Goal: Find contact information: Find contact information

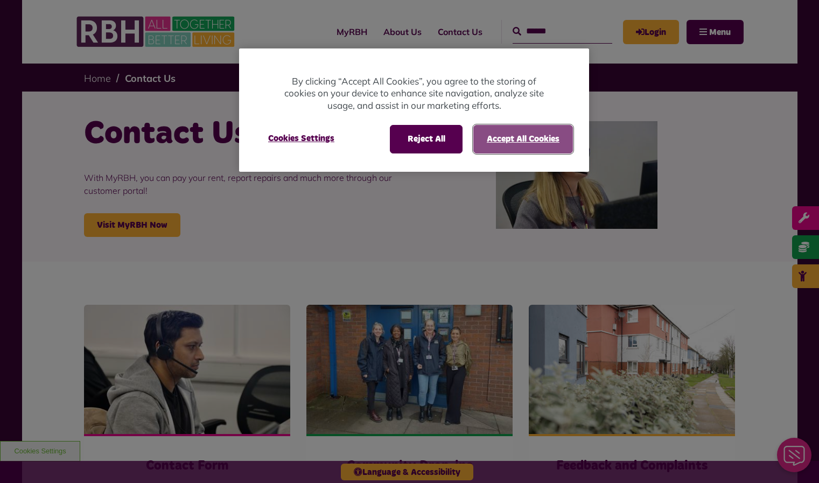
click at [504, 145] on button "Accept All Cookies" at bounding box center [524, 139] width 100 height 28
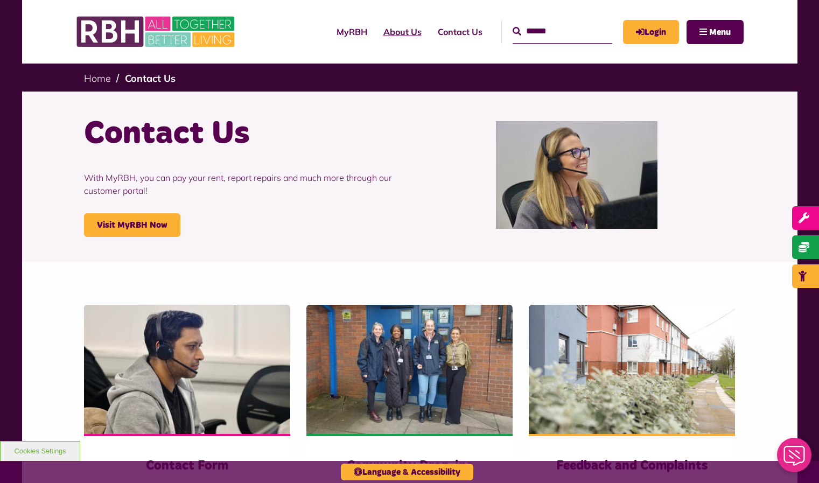
click at [392, 31] on link "About Us" at bounding box center [402, 31] width 54 height 29
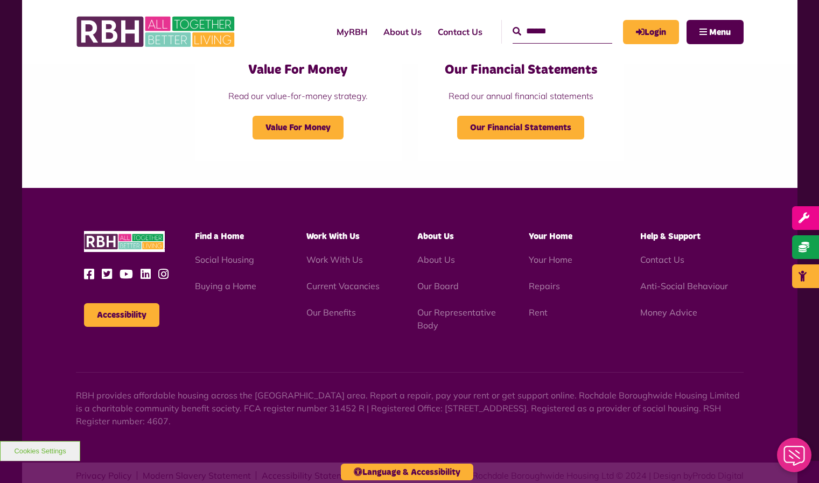
scroll to position [1150, 0]
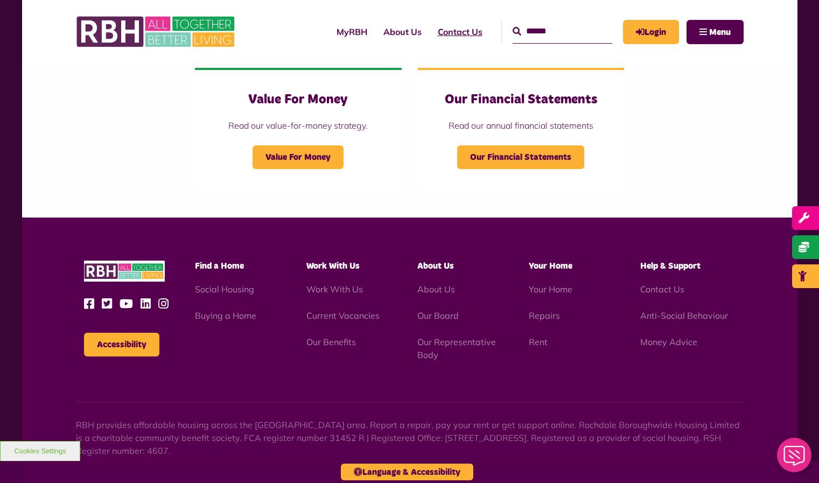
click at [455, 30] on link "Contact Us" at bounding box center [460, 31] width 61 height 29
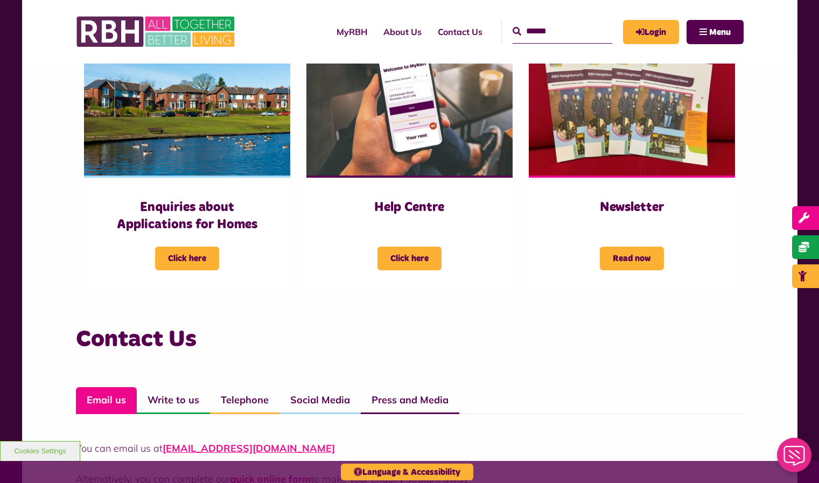
scroll to position [529, 0]
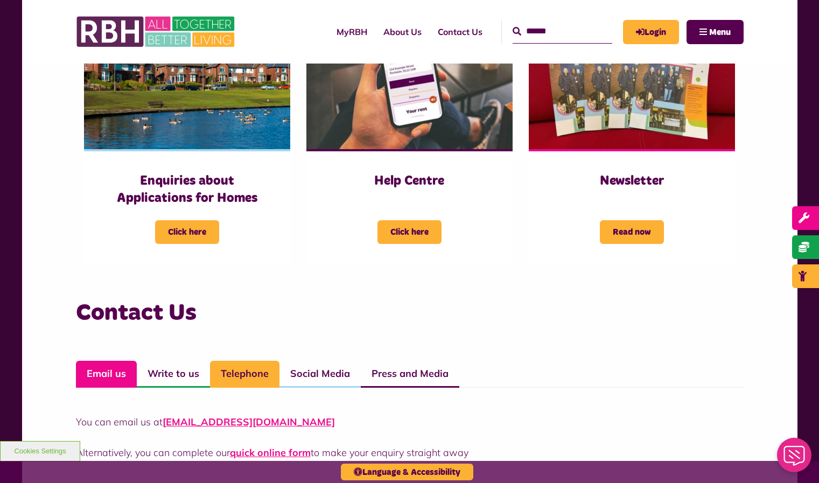
click at [249, 378] on link "Telephone" at bounding box center [244, 374] width 69 height 27
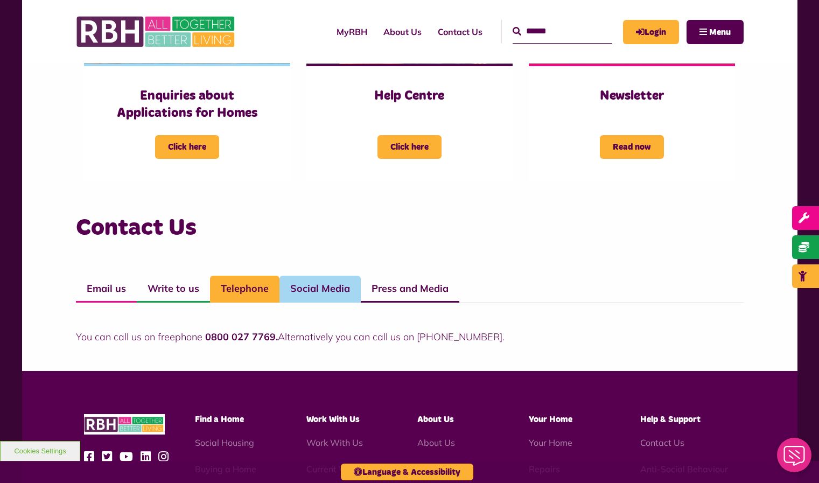
scroll to position [637, 0]
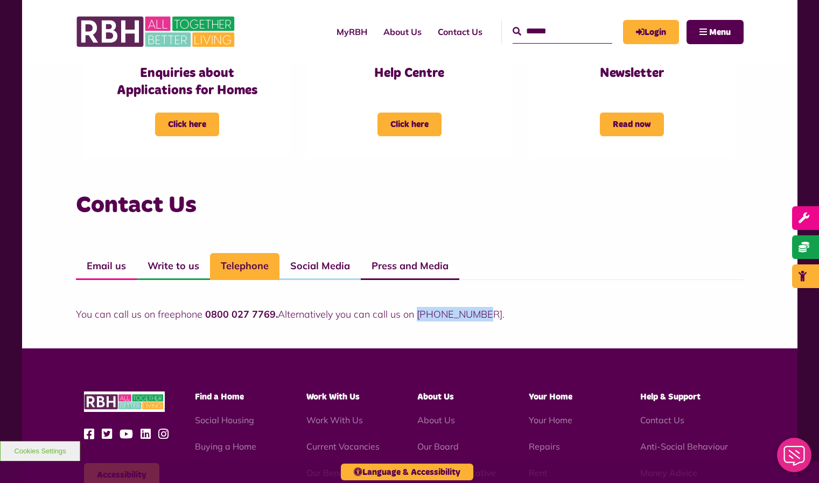
drag, startPoint x: 484, startPoint y: 315, endPoint x: 419, endPoint y: 310, distance: 64.9
click at [418, 311] on p "You can call us on freephone 0800 027 7769. Alternatively you can call us on 01…" at bounding box center [410, 314] width 668 height 15
copy p "01706 274100"
